Goal: Task Accomplishment & Management: Use online tool/utility

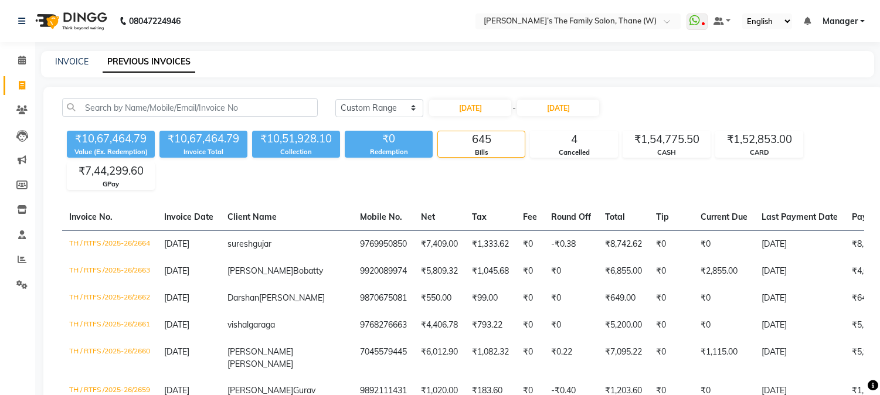
select select "range"
click at [80, 59] on link "INVOICE" at bounding box center [71, 61] width 33 height 11
select select "service"
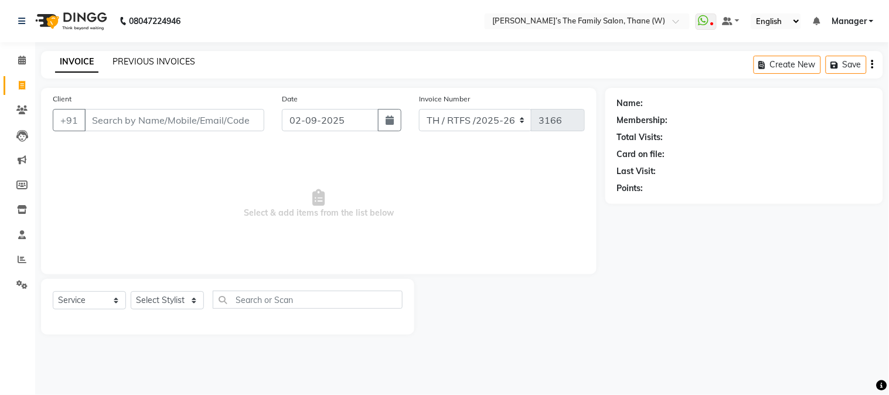
click at [144, 56] on link "PREVIOUS INVOICES" at bounding box center [154, 61] width 83 height 11
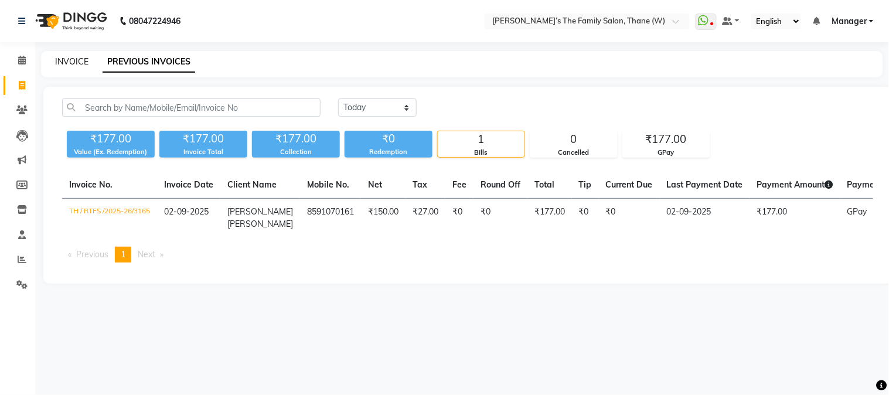
click at [69, 62] on link "INVOICE" at bounding box center [71, 61] width 33 height 11
select select "service"
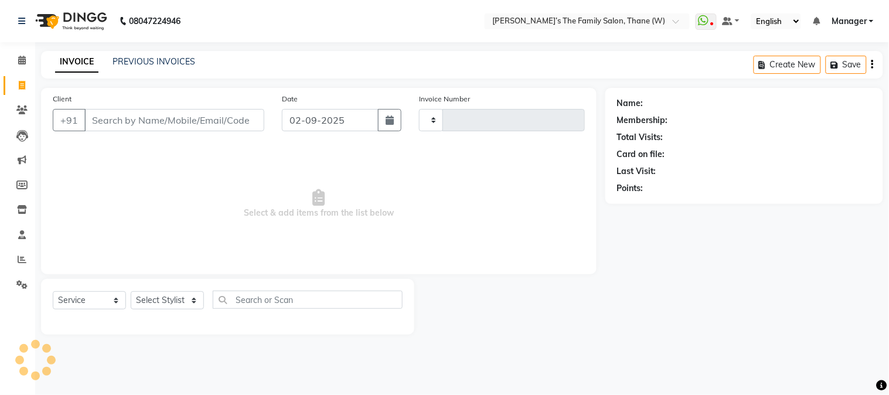
type input "3166"
select select "8004"
click at [21, 261] on icon at bounding box center [22, 259] width 9 height 9
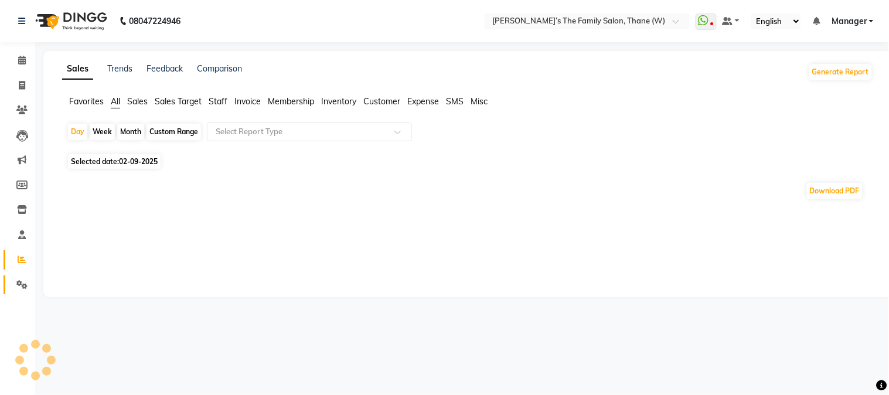
click at [20, 283] on icon at bounding box center [21, 284] width 11 height 9
click at [18, 287] on icon at bounding box center [21, 284] width 11 height 9
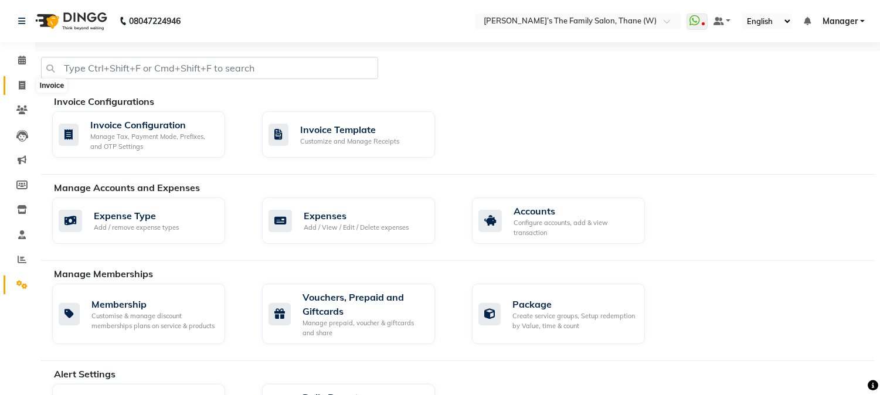
click at [19, 86] on icon at bounding box center [22, 85] width 6 height 9
select select "service"
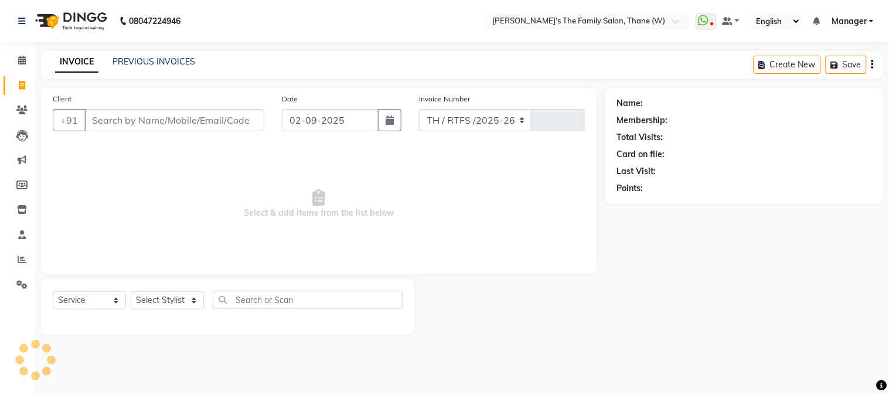
select select "8004"
type input "3166"
click at [130, 116] on input "Client" at bounding box center [174, 120] width 180 height 22
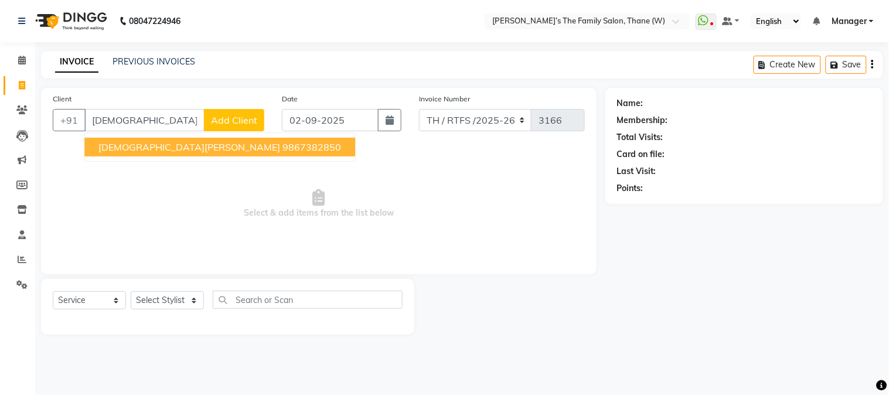
click at [155, 144] on span "[DEMOGRAPHIC_DATA][PERSON_NAME]" at bounding box center [190, 147] width 182 height 12
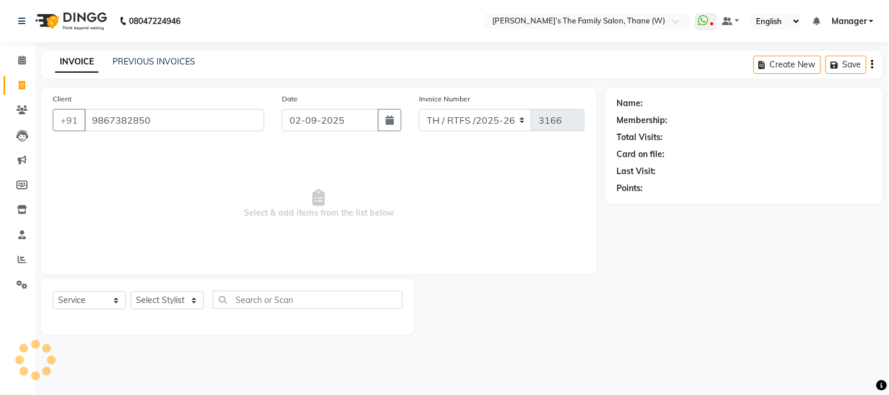
type input "9867382850"
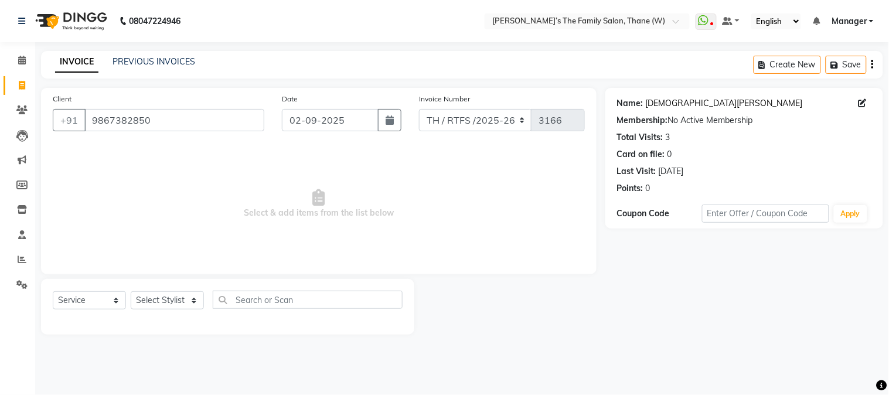
click at [678, 102] on link "Vaishnavi Gohri" at bounding box center [724, 103] width 157 height 12
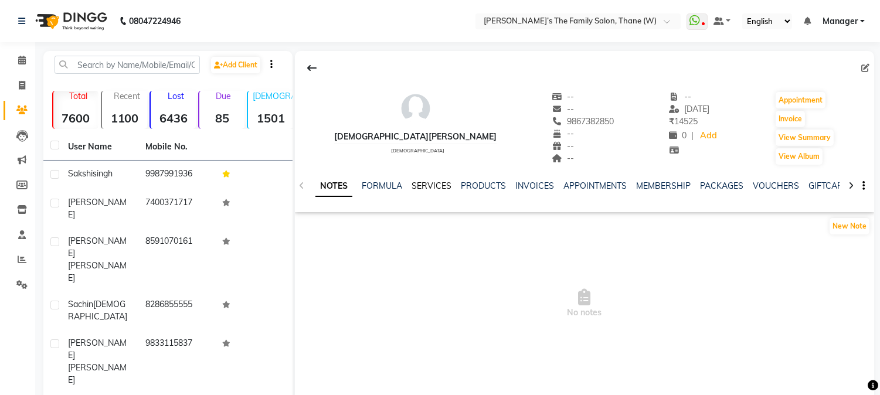
click at [427, 184] on link "SERVICES" at bounding box center [432, 186] width 40 height 11
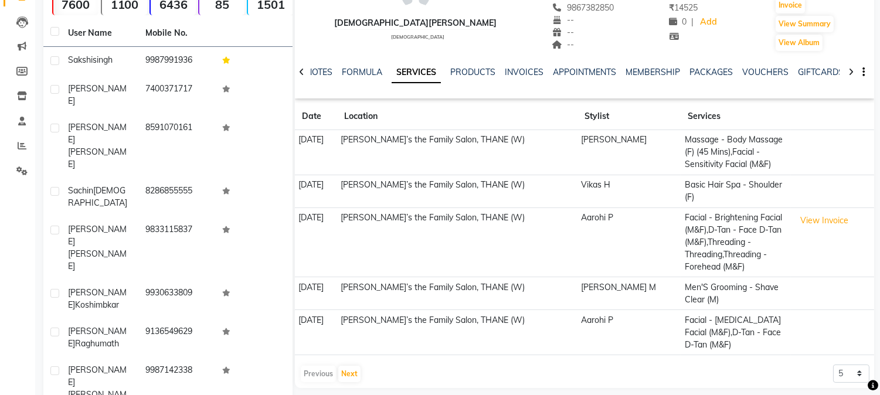
scroll to position [142, 0]
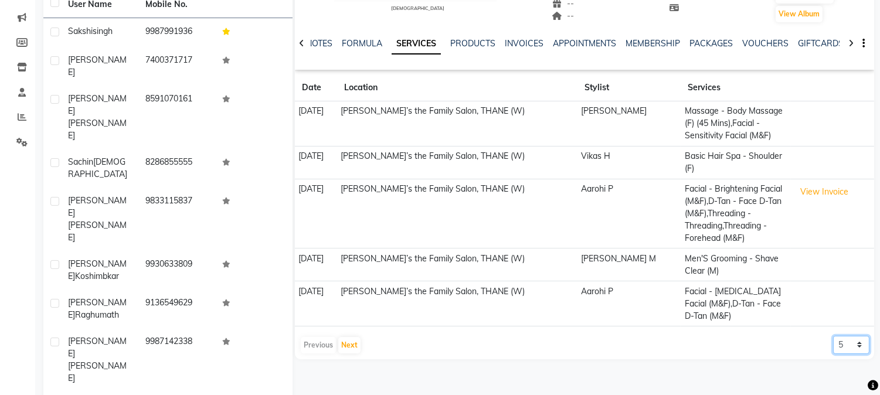
click at [854, 336] on select "5 10 50 100 500" at bounding box center [851, 345] width 36 height 18
select select "100"
click at [833, 336] on select "5 10 50 100 500" at bounding box center [851, 345] width 36 height 18
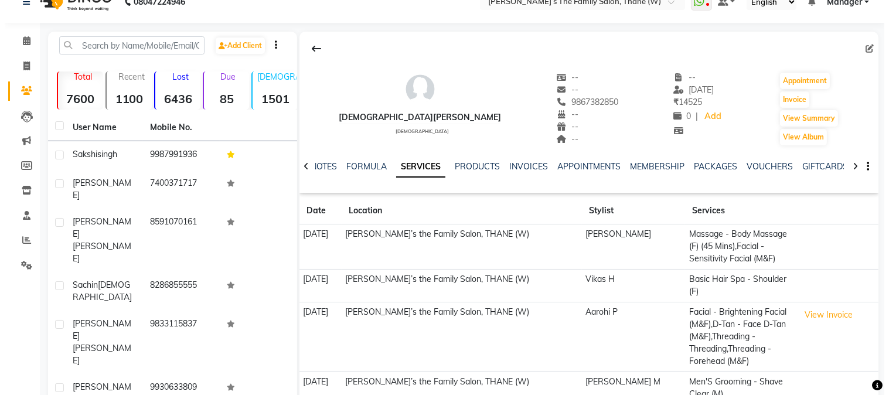
scroll to position [0, 0]
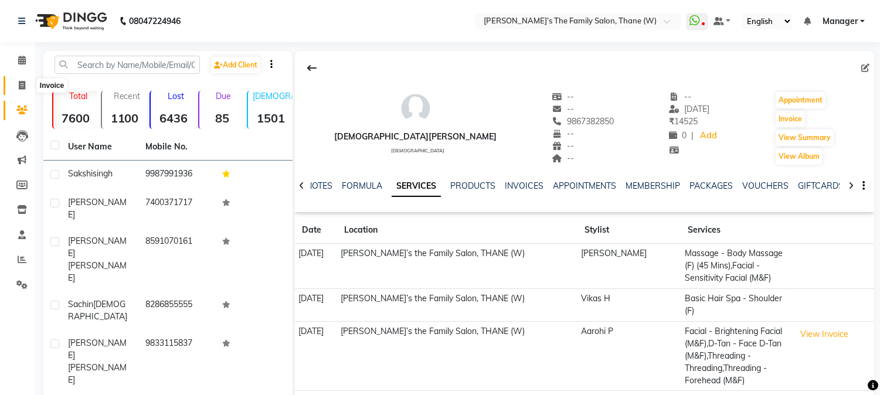
click at [19, 85] on icon at bounding box center [22, 85] width 6 height 9
select select "service"
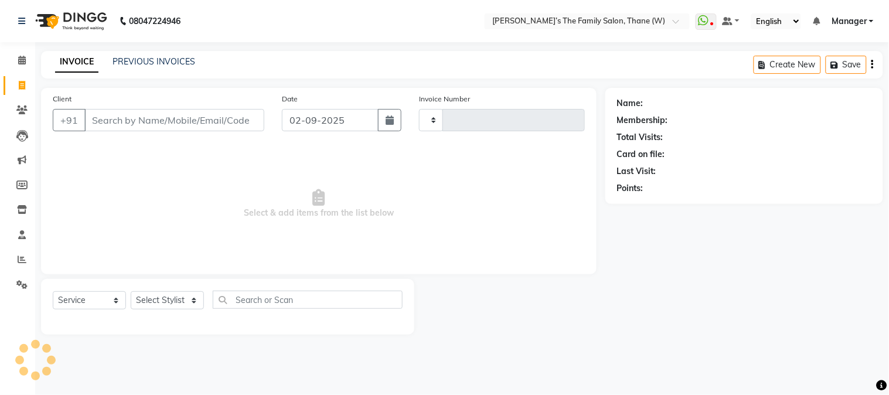
type input "3166"
select select "8004"
